Goal: Task Accomplishment & Management: Use online tool/utility

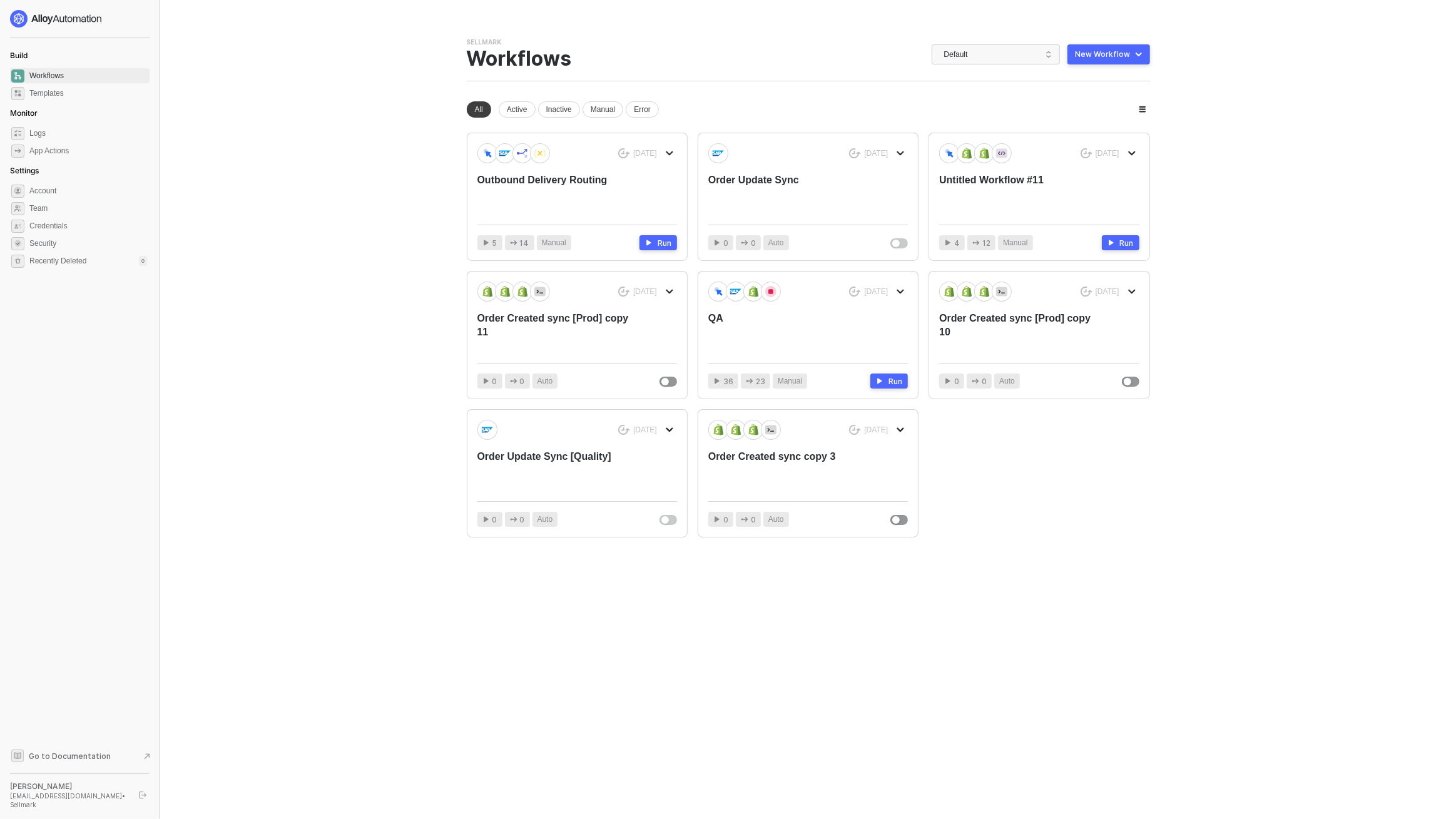
click at [988, 57] on span "Default" at bounding box center [998, 54] width 108 height 19
click at [987, 60] on span "Default" at bounding box center [998, 54] width 108 height 19
click at [987, 61] on span "Default" at bounding box center [998, 54] width 108 height 19
click at [985, 116] on div "Bulletsafe" at bounding box center [1009, 120] width 92 height 15
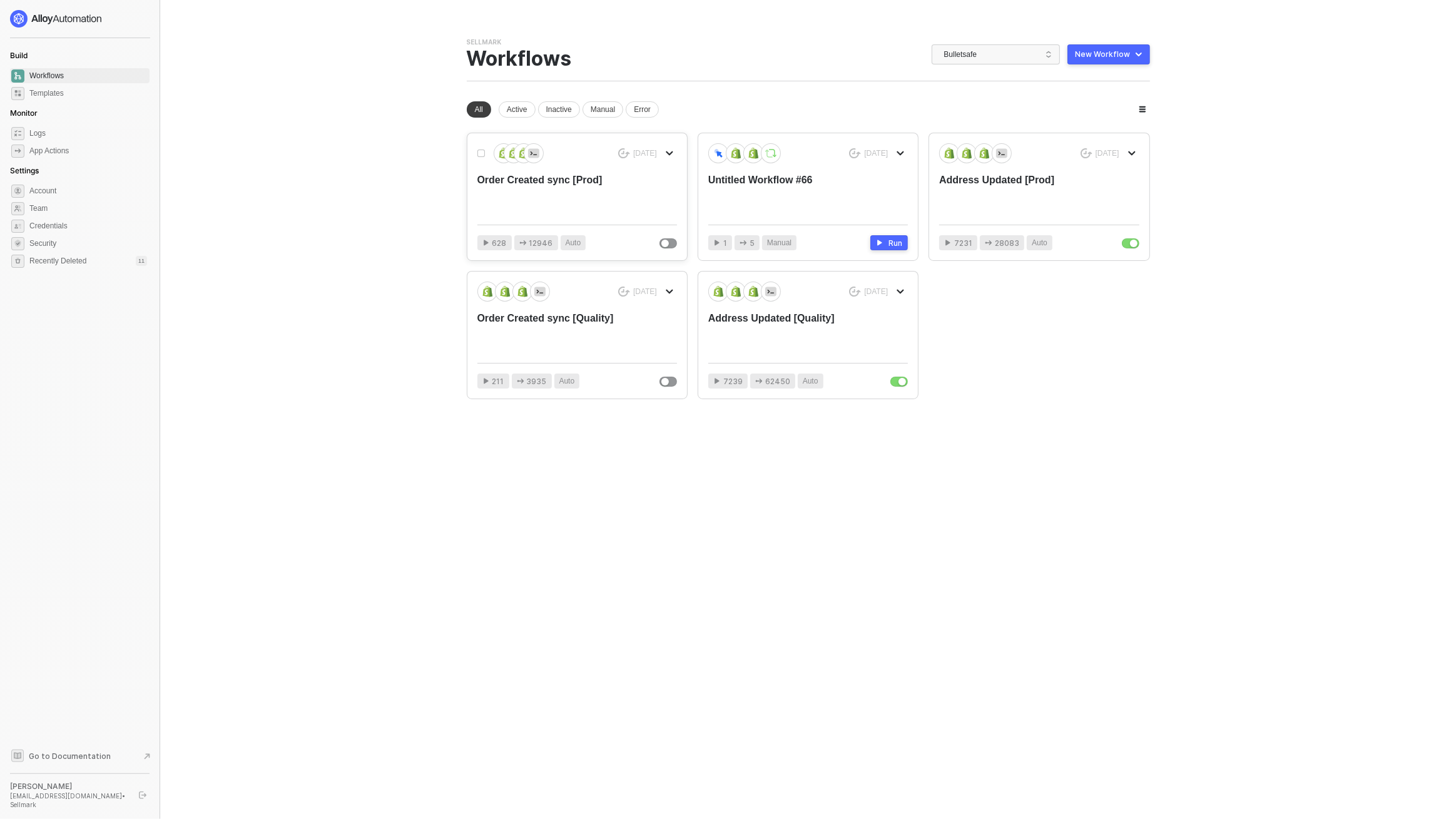
click at [549, 194] on div "Order Created sync [Prod]" at bounding box center [557, 194] width 159 height 42
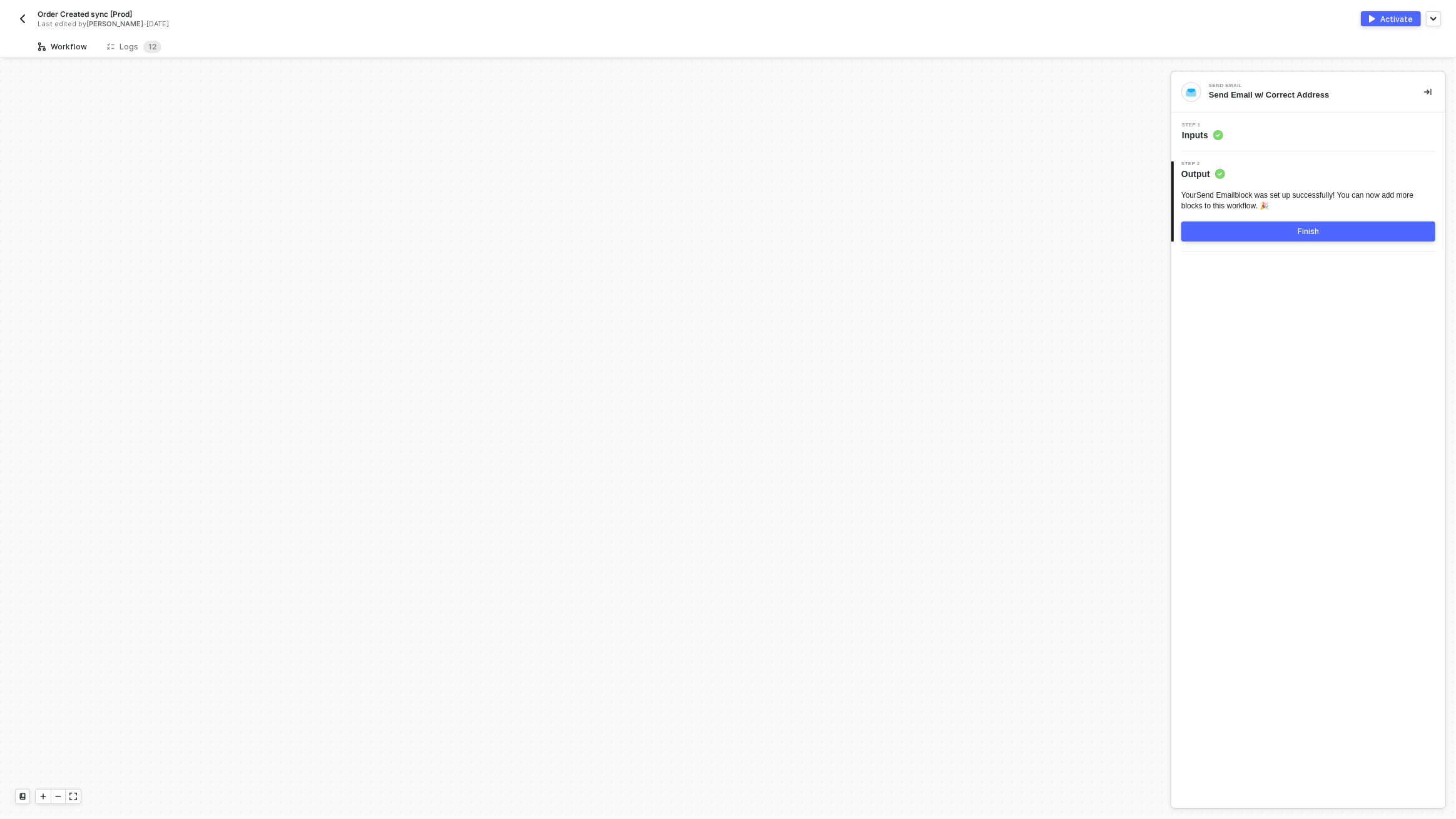
scroll to position [4333, 0]
click at [133, 48] on div "Logs 1 2" at bounding box center [133, 47] width 54 height 13
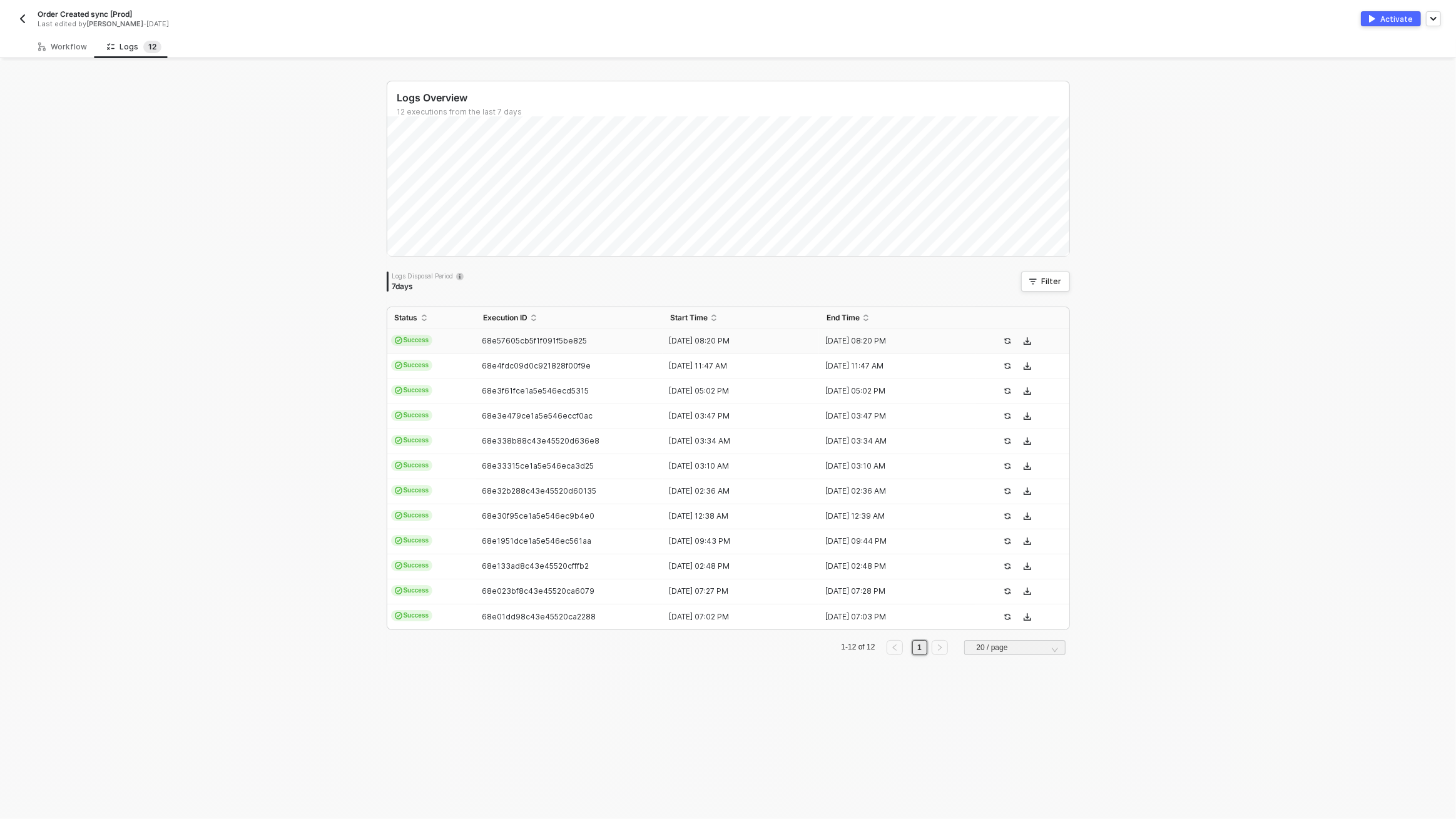
click at [585, 347] on td "68e57605cb5f1f091f5be825" at bounding box center [569, 342] width 188 height 25
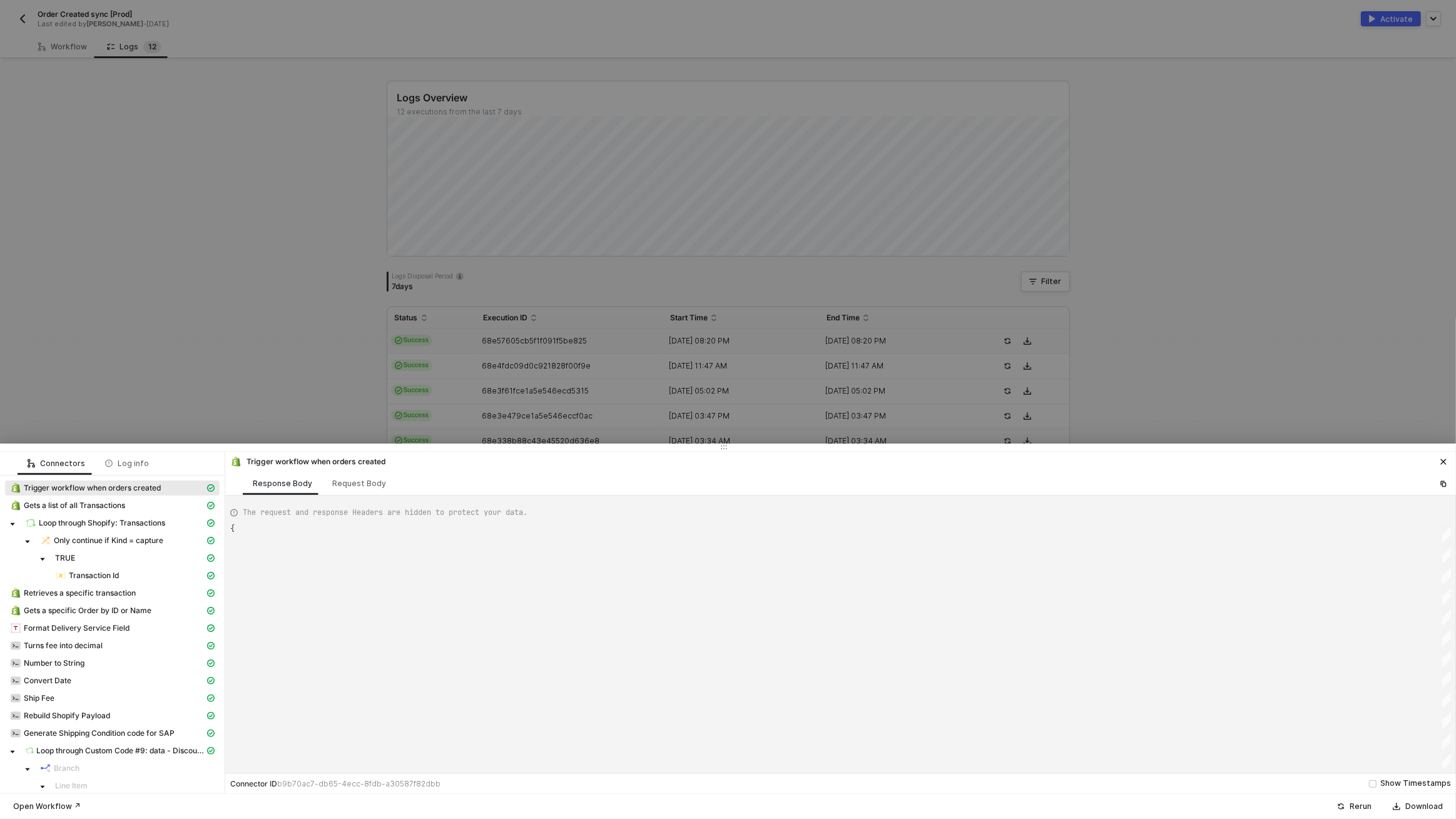
type textarea "{ "json": { "id": 5983112658987, "admin_graphql_api_id": "gid://shopify/Order/5…"
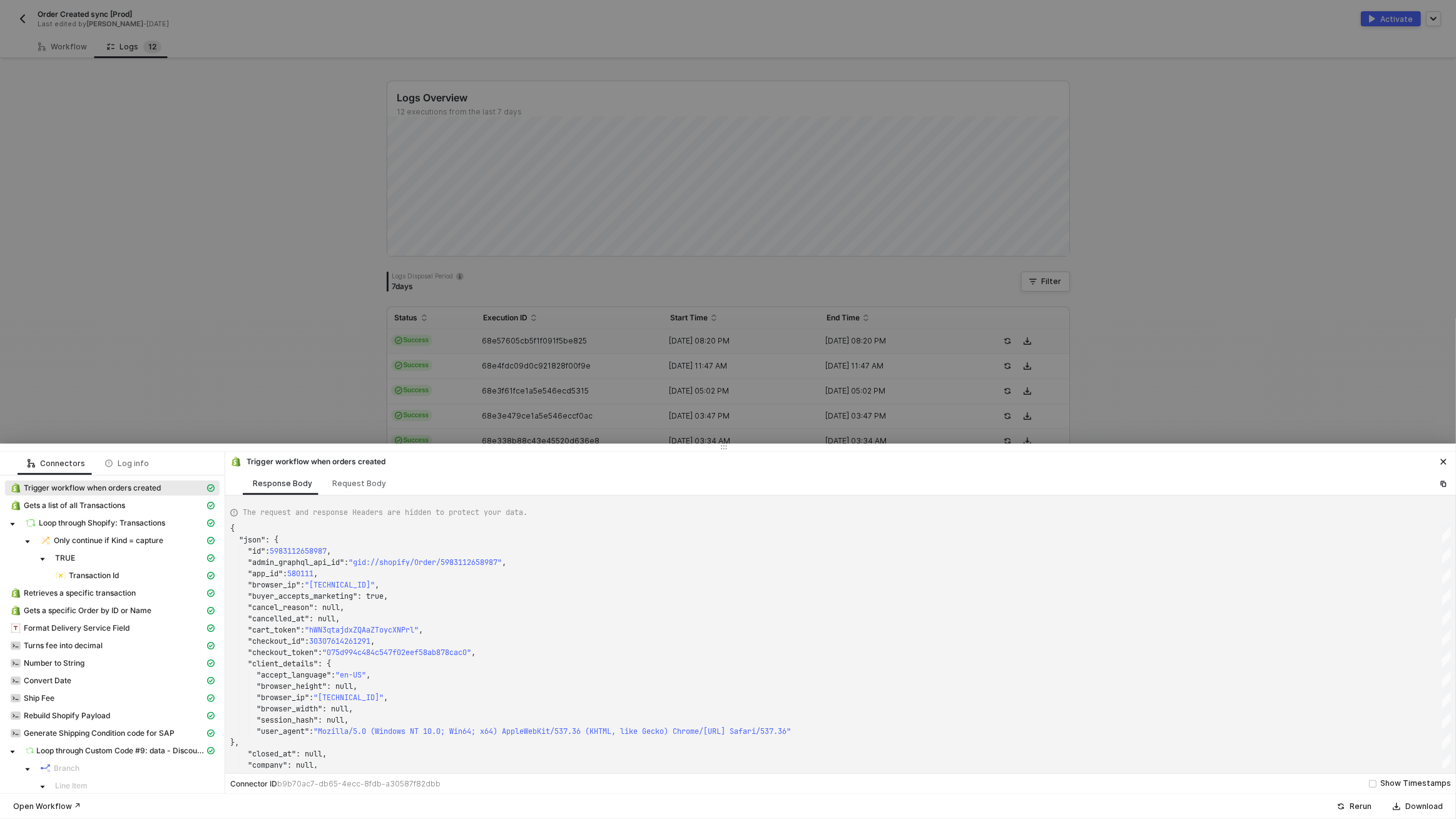
click at [438, 281] on div at bounding box center [728, 410] width 1456 height 819
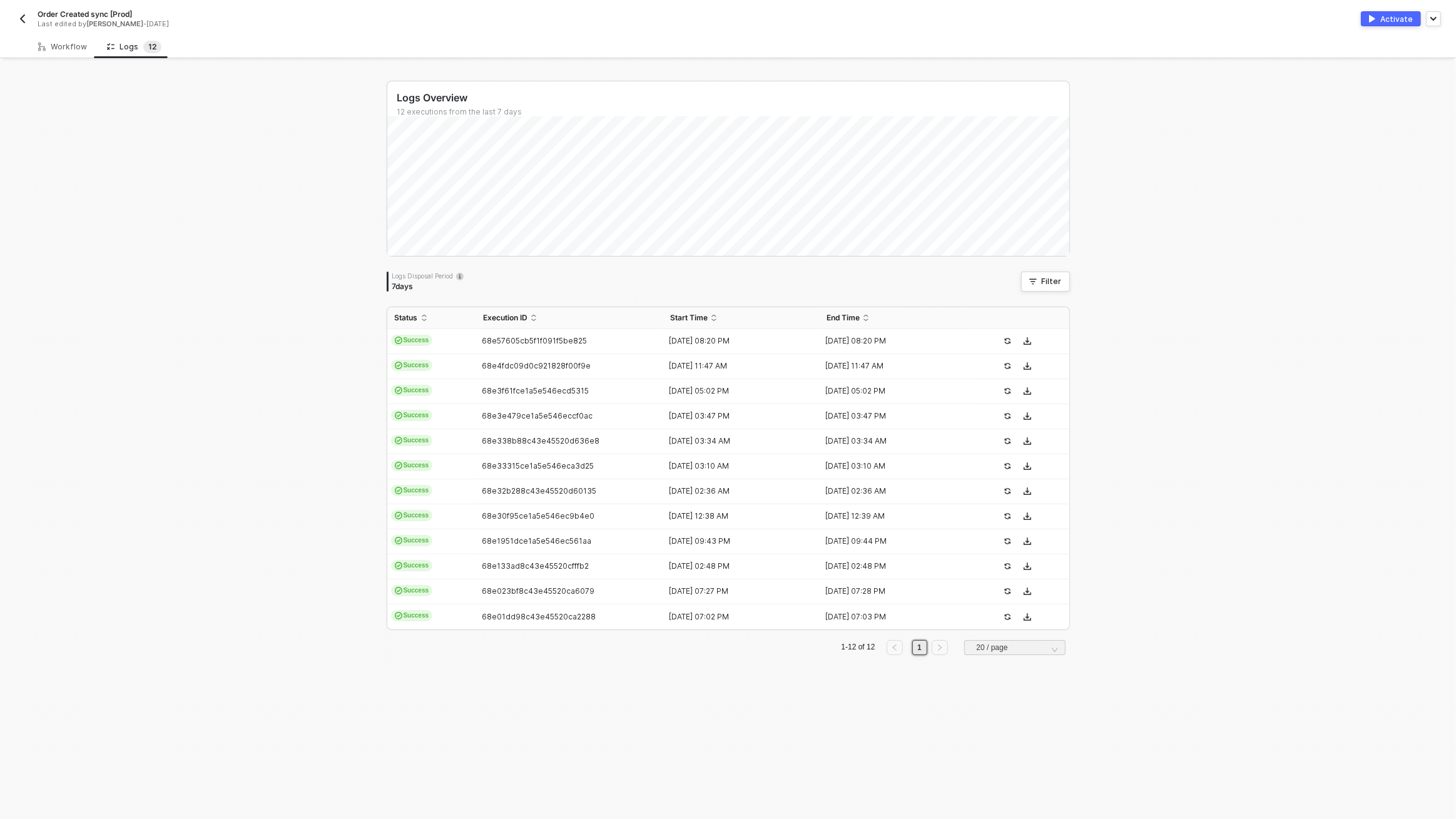
click at [1263, 119] on div "Logs Overview 12 executions from the last 7 days Thu 9 Success 0 Failure 0 Logs…" at bounding box center [728, 440] width 1456 height 759
click at [1365, 29] on div "Order Created sync [Prod] Last edited by Scott Cogswell - 1 day ago Activate" at bounding box center [728, 18] width 1426 height 35
click at [1378, 18] on button "Activate" at bounding box center [1391, 19] width 60 height 15
click at [1170, 369] on div "Logs Overview 12 executions from the last 7 days Logs Disposal Period 7 days Fi…" at bounding box center [728, 440] width 1456 height 759
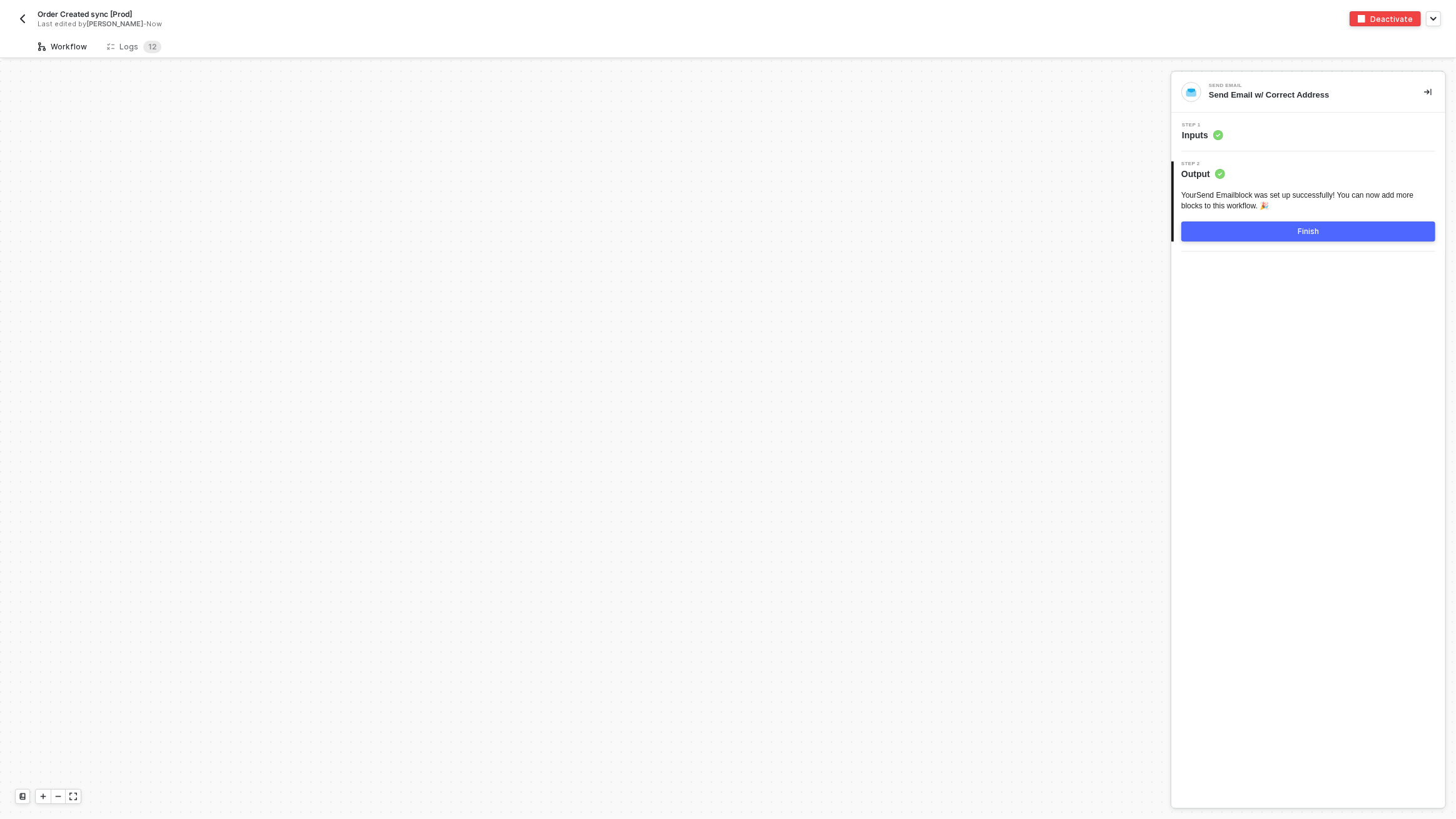
scroll to position [4333, 0]
click at [21, 20] on img "button" at bounding box center [23, 19] width 10 height 10
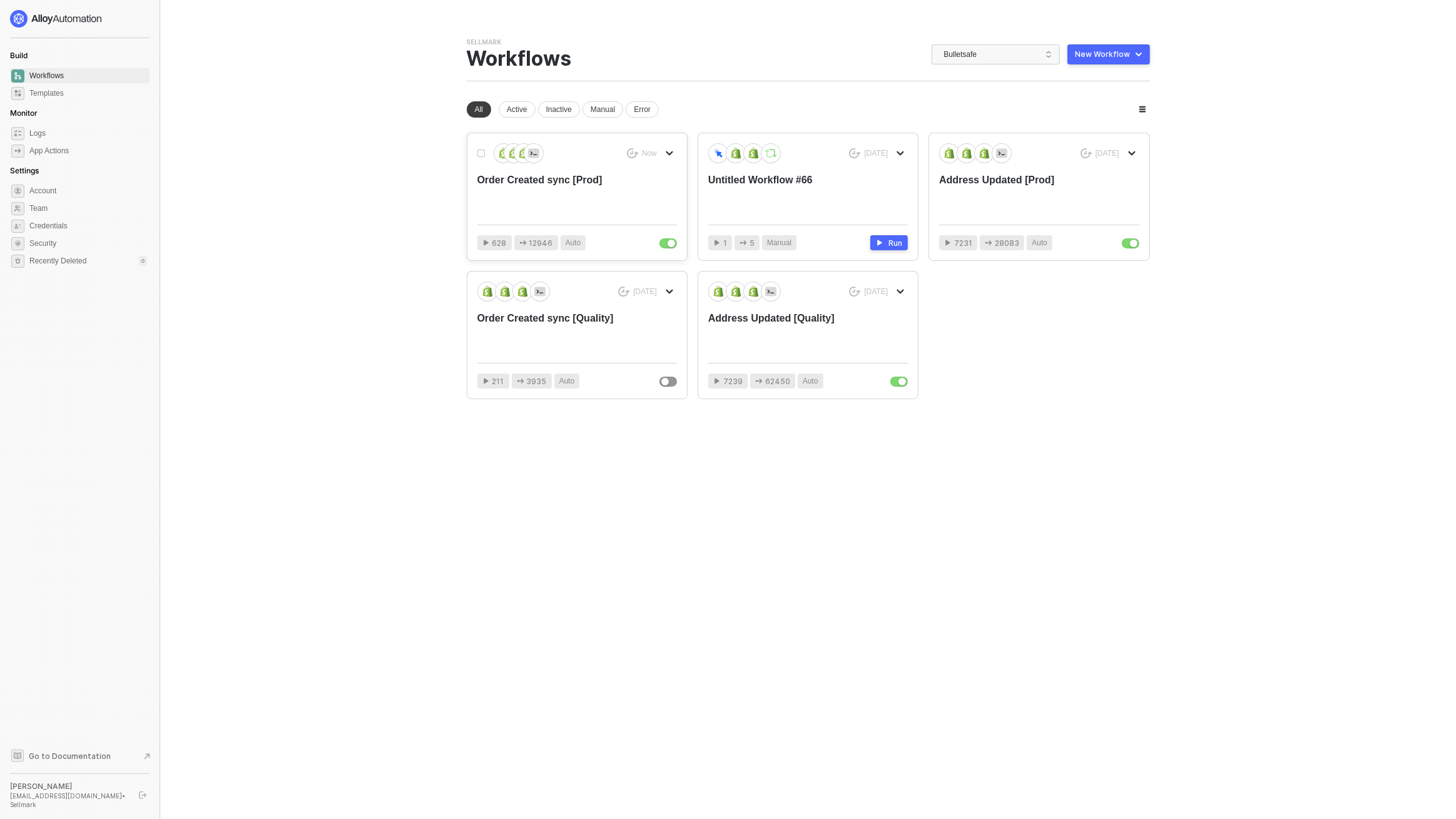
click at [630, 219] on div "Now Order Created sync [Prod] 628 12946 Auto" at bounding box center [577, 197] width 219 height 127
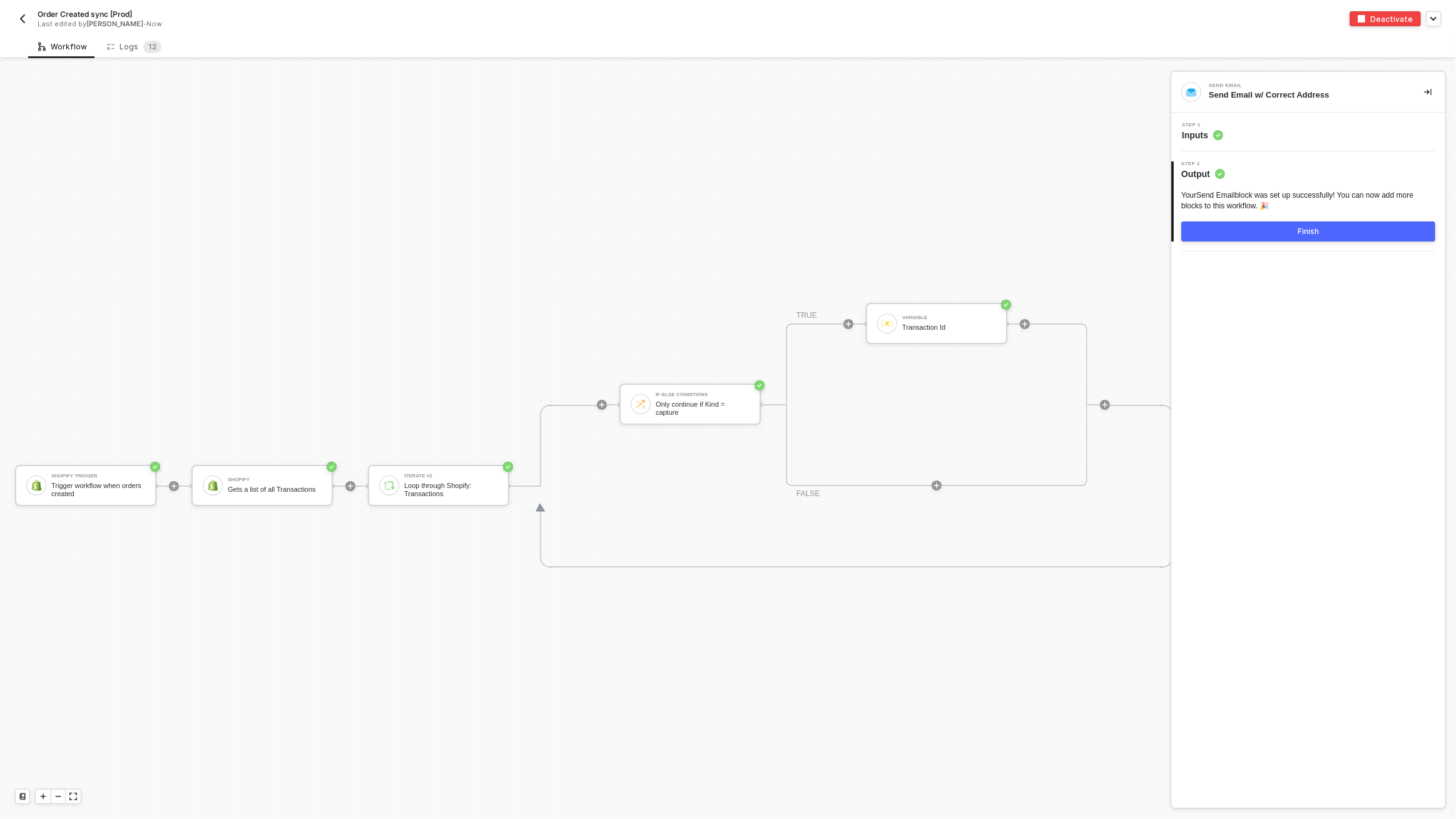
scroll to position [5049, 0]
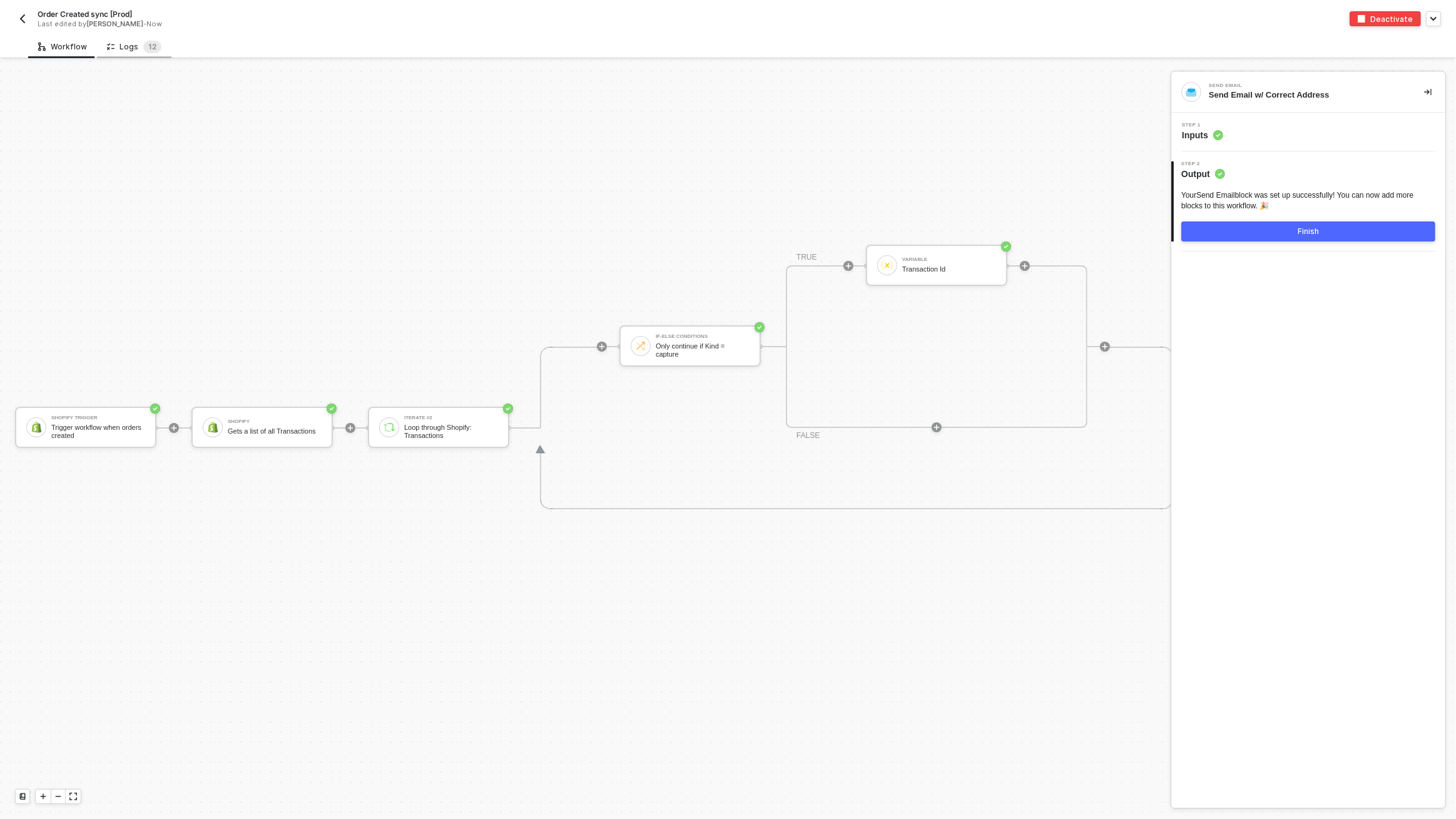
click at [134, 46] on div "Logs 1 2" at bounding box center [133, 47] width 54 height 13
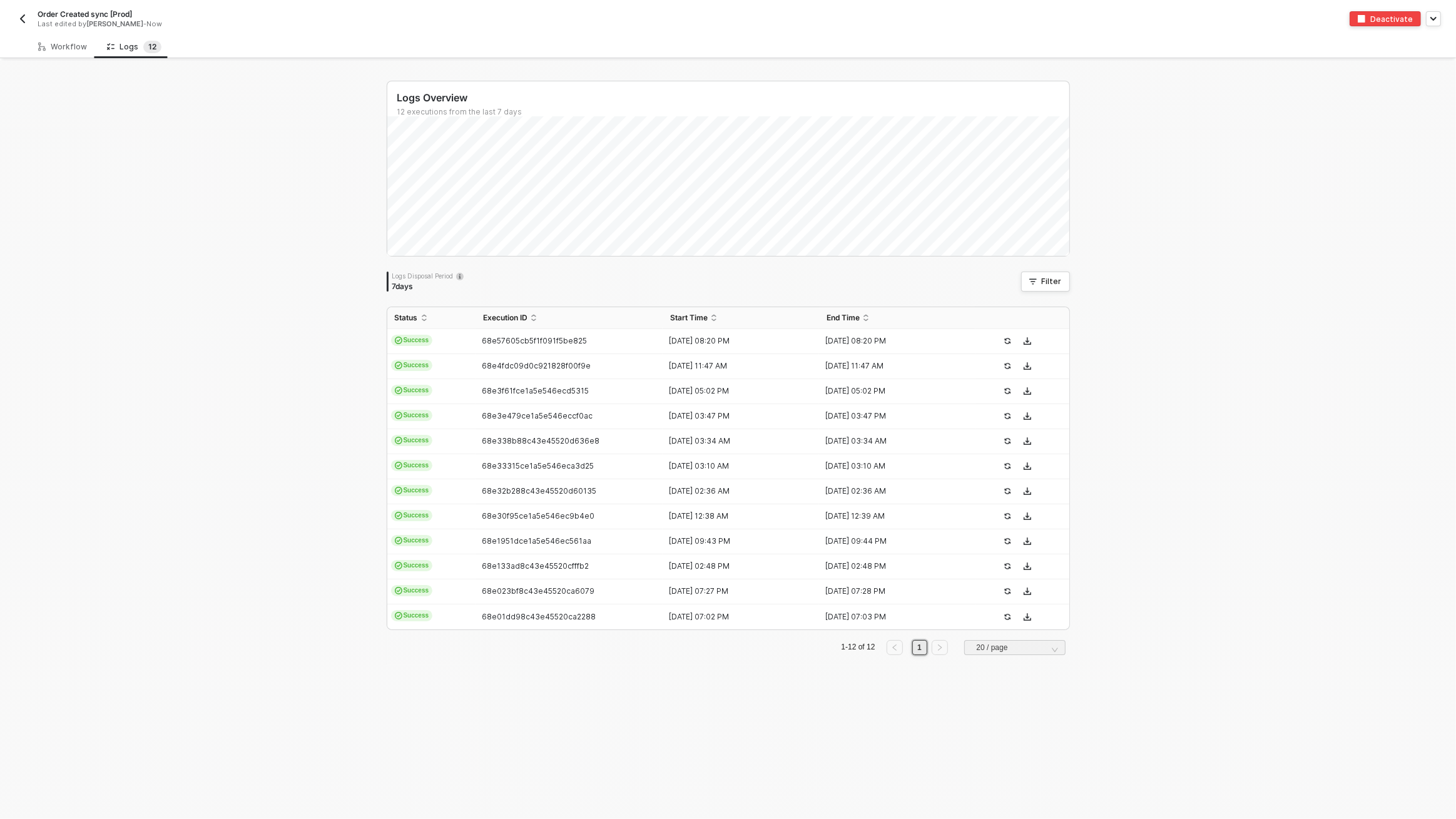
click at [169, 163] on div "Logs Overview 12 executions from the last 7 days Logs Disposal Period 7 days Fi…" at bounding box center [728, 440] width 1456 height 759
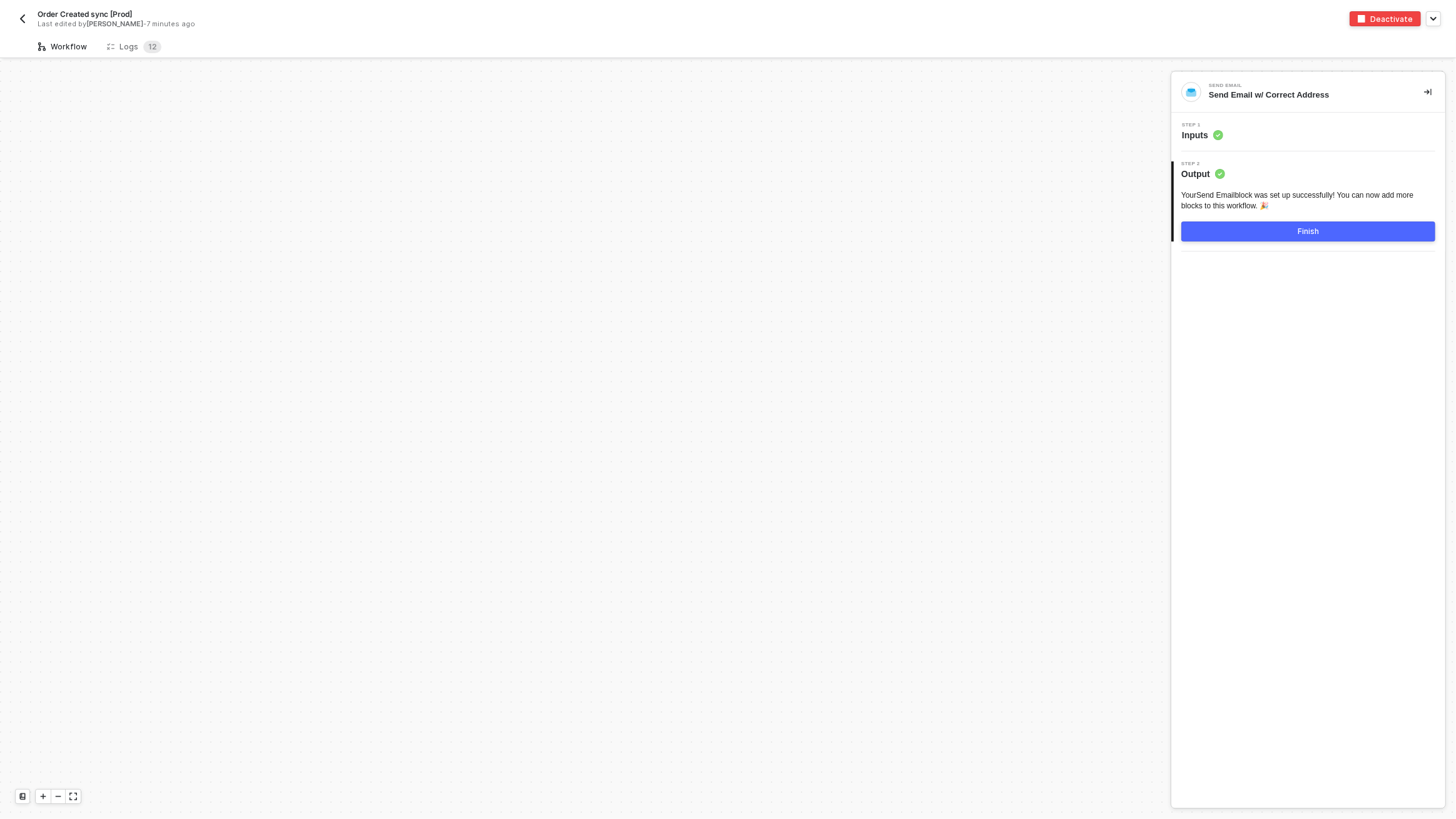
scroll to position [4333, 0]
click at [148, 43] on span "1" at bounding box center [150, 46] width 4 height 9
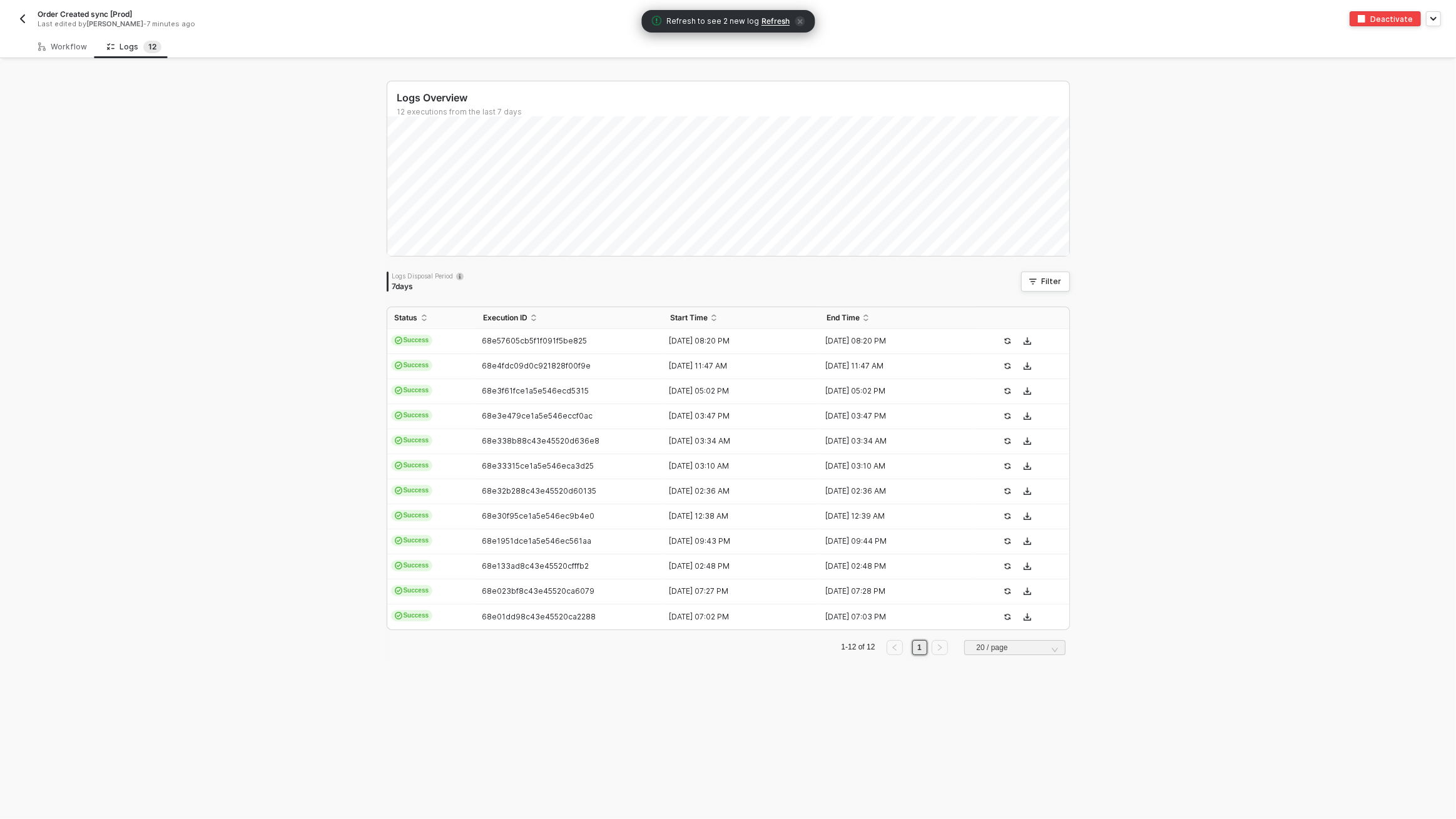
click at [775, 23] on span "Refresh" at bounding box center [776, 22] width 28 height 10
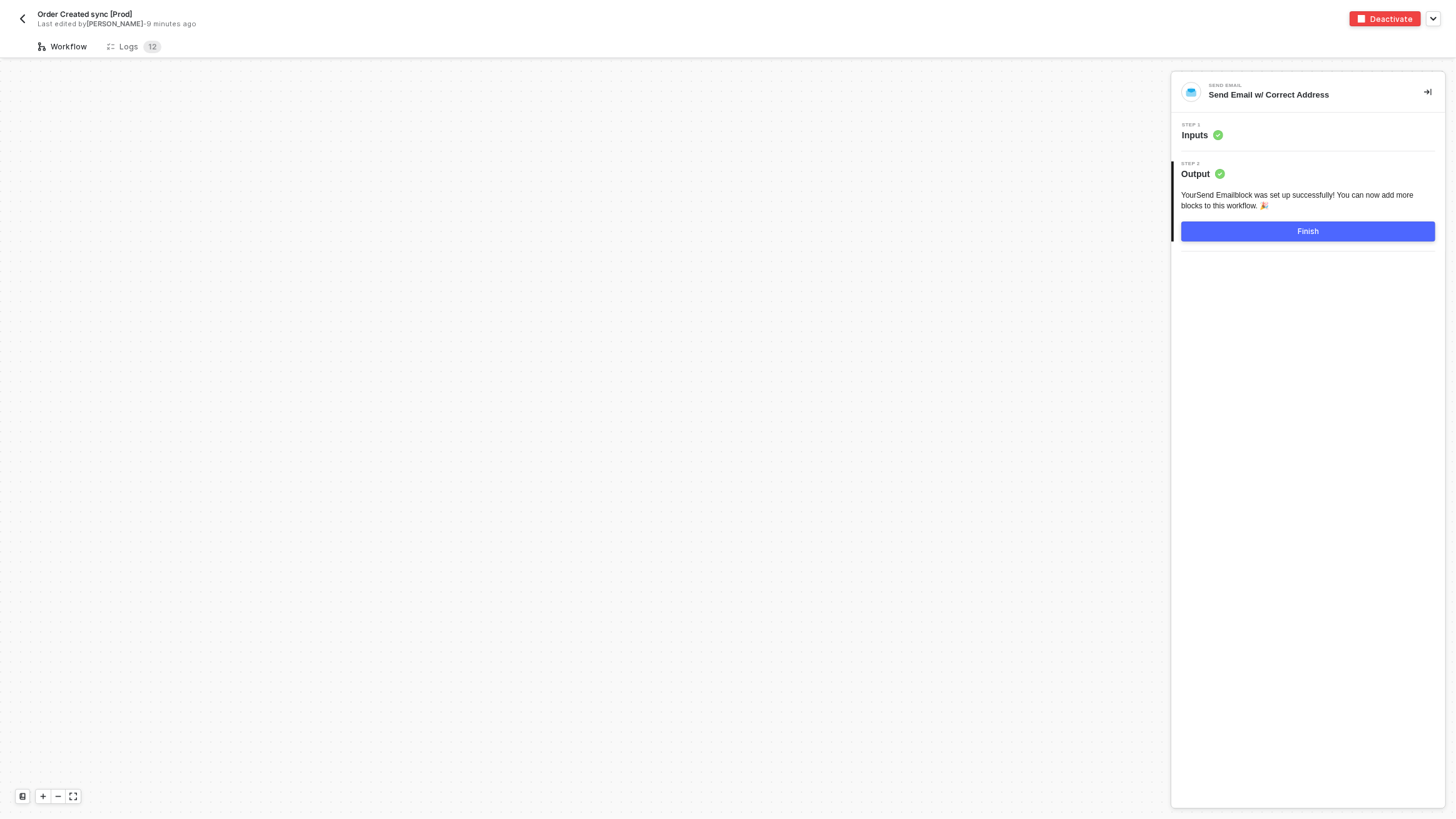
scroll to position [4333, 0]
